Goal: Information Seeking & Learning: Learn about a topic

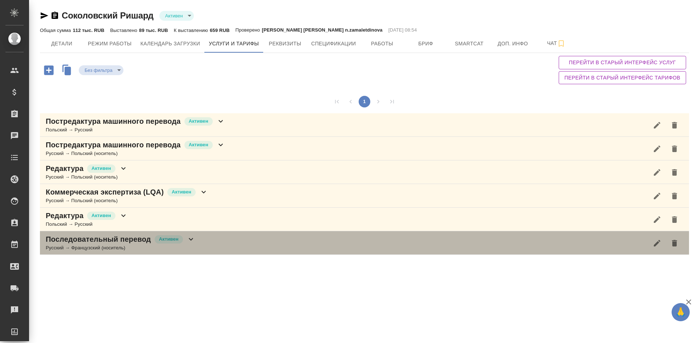
click at [348, 236] on div "Последовательный перевод Активен Русский → Французский (носитель)" at bounding box center [364, 243] width 649 height 24
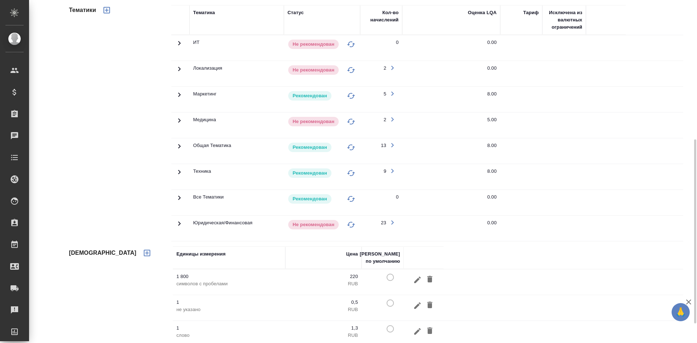
scroll to position [223, 0]
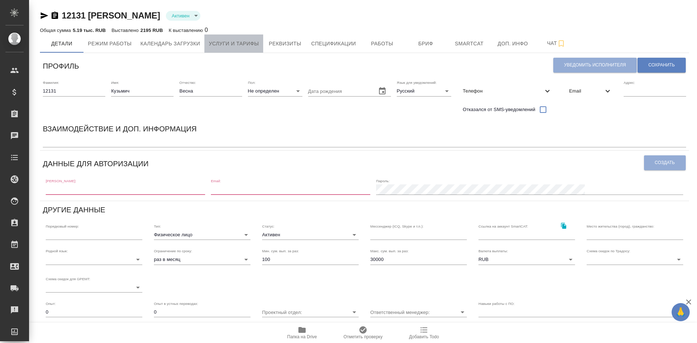
click at [257, 42] on span "Услуги и тарифы" at bounding box center [234, 43] width 50 height 9
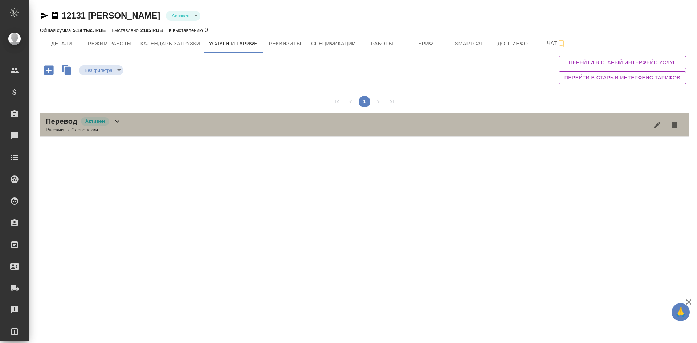
click at [136, 129] on div "Перевод Активен Русский → Словенский" at bounding box center [364, 125] width 649 height 24
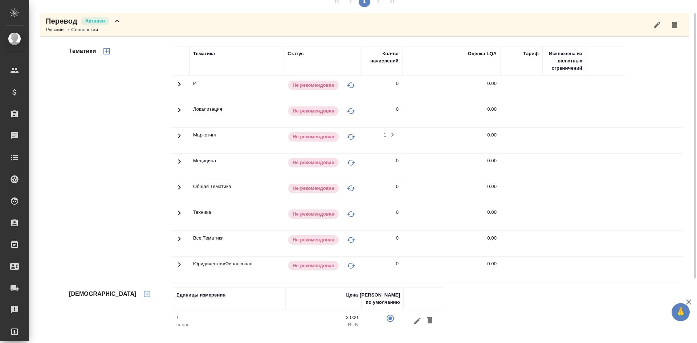
scroll to position [28, 0]
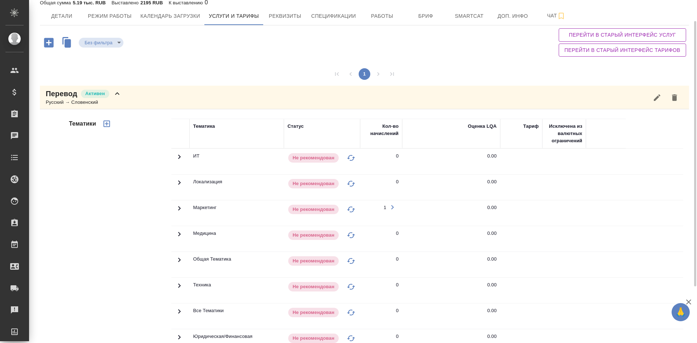
click at [74, 124] on h4 "Тематики" at bounding box center [82, 123] width 27 height 9
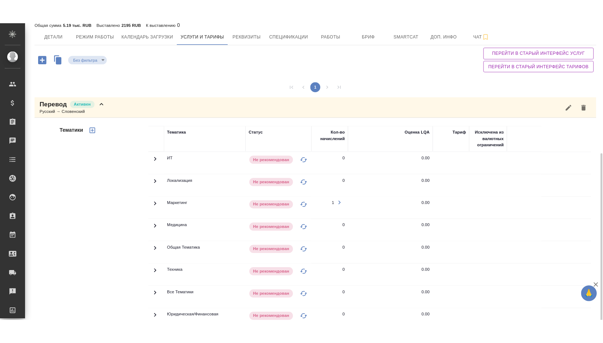
scroll to position [100, 0]
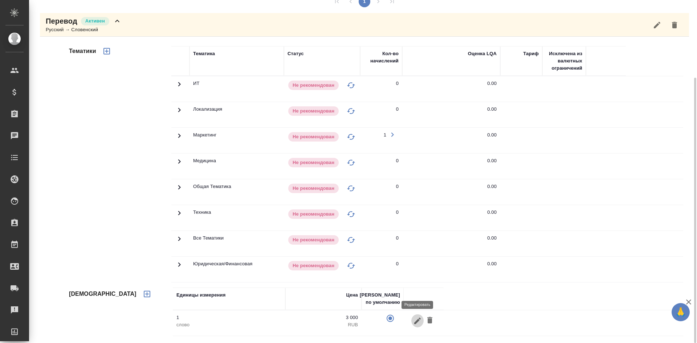
click at [418, 319] on icon "button" at bounding box center [417, 320] width 7 height 7
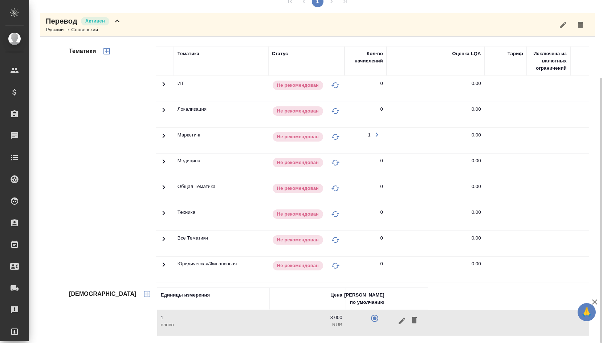
scroll to position [106, 0]
